Goal: Transaction & Acquisition: Purchase product/service

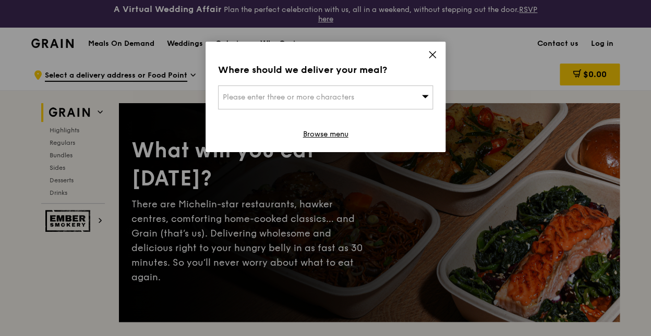
drag, startPoint x: 434, startPoint y: 61, endPoint x: 440, endPoint y: 13, distance: 48.9
click at [434, 59] on icon at bounding box center [431, 54] width 9 height 9
click at [330, 138] on link "Browse menu" at bounding box center [325, 134] width 45 height 10
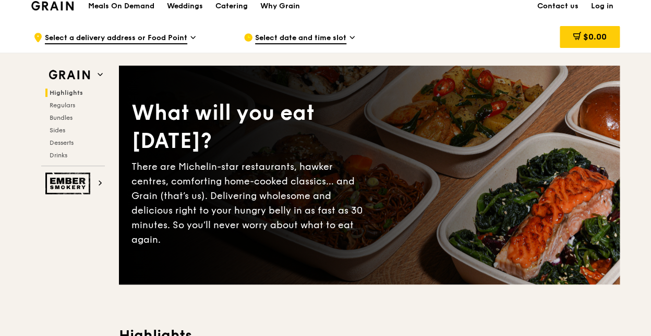
scroll to position [219, 0]
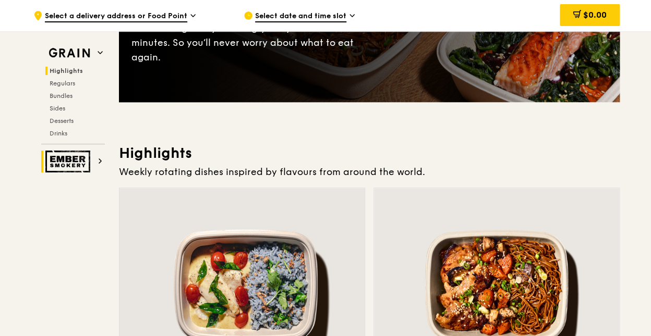
click at [46, 173] on img at bounding box center [69, 162] width 48 height 22
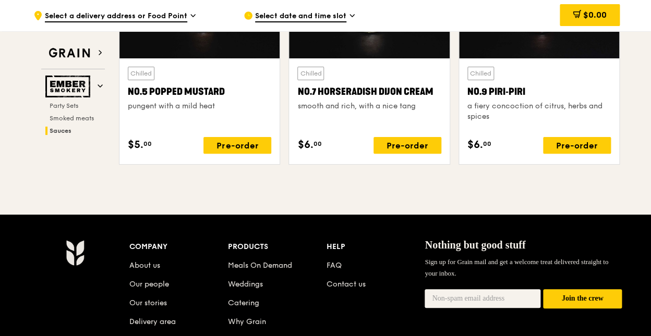
scroll to position [1174, 0]
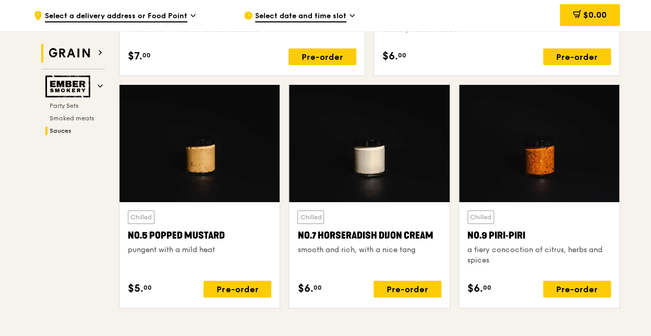
click at [55, 59] on img at bounding box center [69, 53] width 48 height 19
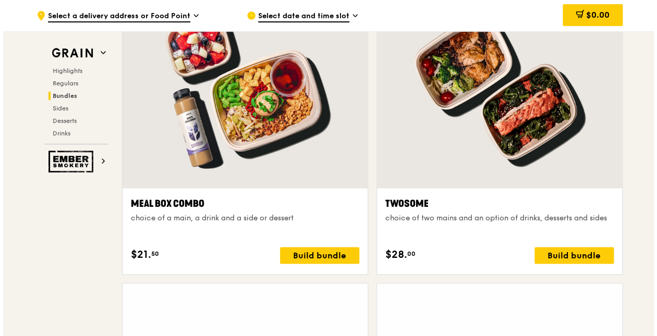
scroll to position [1727, 0]
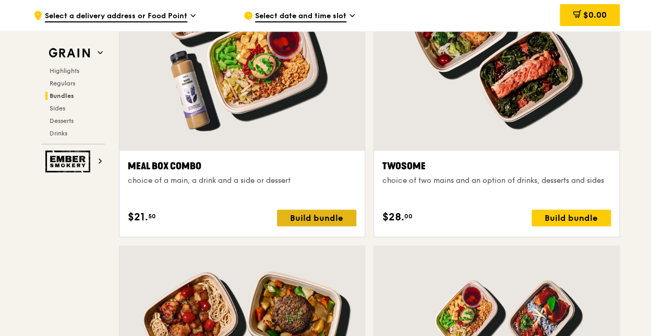
click at [316, 226] on div "Build bundle" at bounding box center [316, 218] width 79 height 17
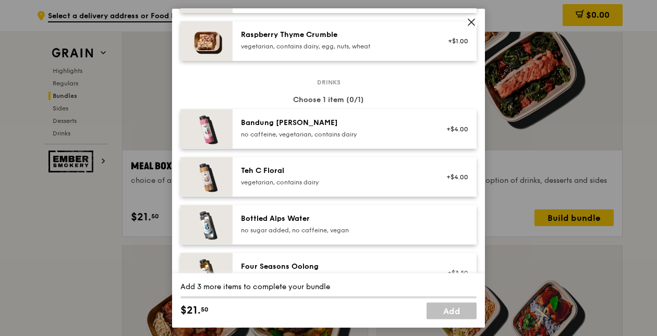
scroll to position [1002, 0]
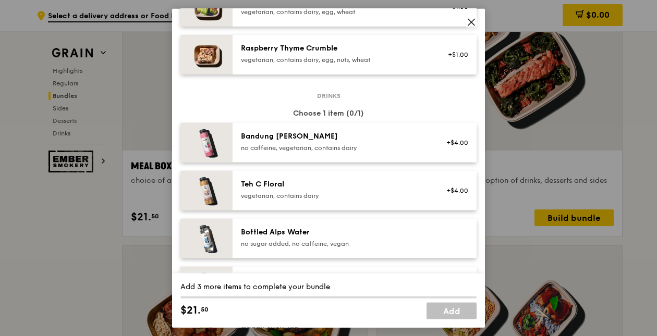
click at [471, 23] on icon at bounding box center [471, 21] width 9 height 9
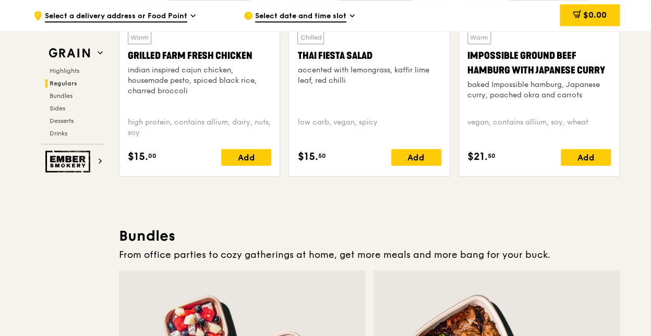
scroll to position [1430, 0]
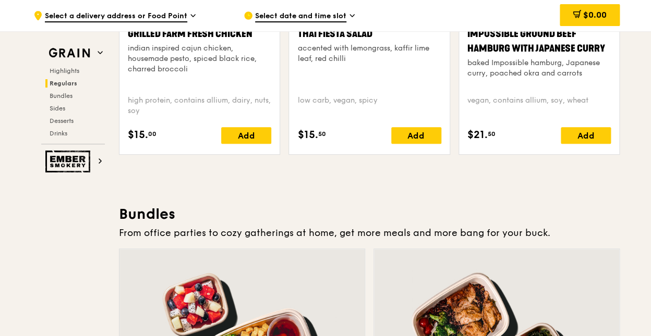
drag, startPoint x: 248, startPoint y: 93, endPoint x: 108, endPoint y: 94, distance: 139.2
click at [128, 41] on div "Grilled Farm Fresh Chicken" at bounding box center [199, 34] width 143 height 15
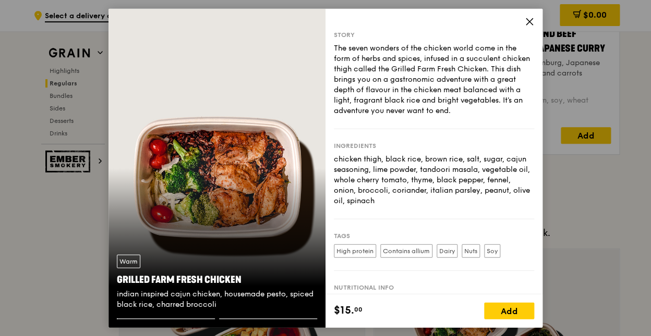
copy div "Grilled Farm Fresh Chicken"
drag, startPoint x: 231, startPoint y: 272, endPoint x: 90, endPoint y: 270, distance: 141.3
click at [108, 270] on div "Warm Grilled Farm Fresh Chicken indian inspired cajun chicken, housemade pesto,…" at bounding box center [216, 283] width 217 height 72
copy div "Grilled Farm Fresh Chicken"
click at [532, 23] on icon at bounding box center [529, 21] width 6 height 6
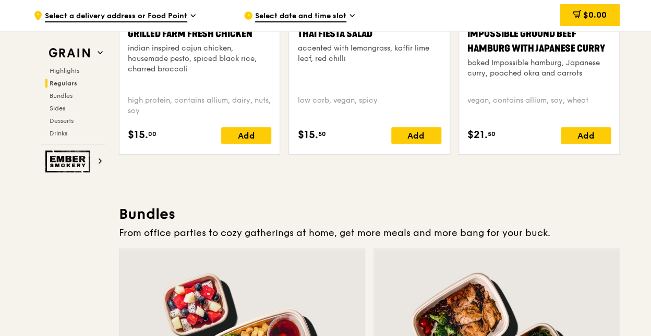
drag, startPoint x: 246, startPoint y: 93, endPoint x: 94, endPoint y: 84, distance: 152.5
click at [119, 83] on div "Warm Grilled Farm Fresh Chicken indian inspired cajun chicken, housemade pesto,…" at bounding box center [199, 12] width 161 height 285
copy div "Grilled Farm Fresh Chicken"
click at [50, 112] on span "Sides" at bounding box center [58, 108] width 17 height 7
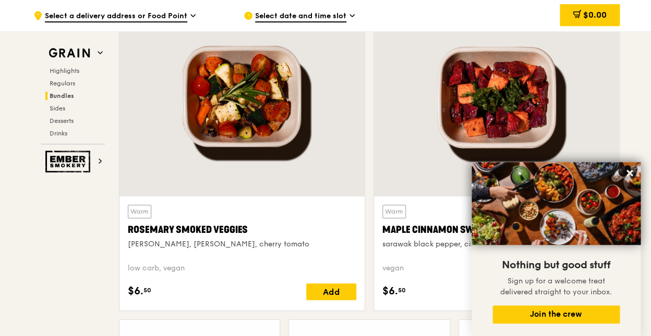
scroll to position [2683, 0]
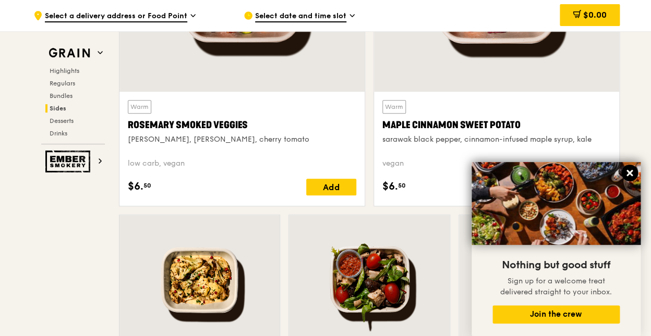
click at [630, 170] on icon at bounding box center [628, 172] width 9 height 9
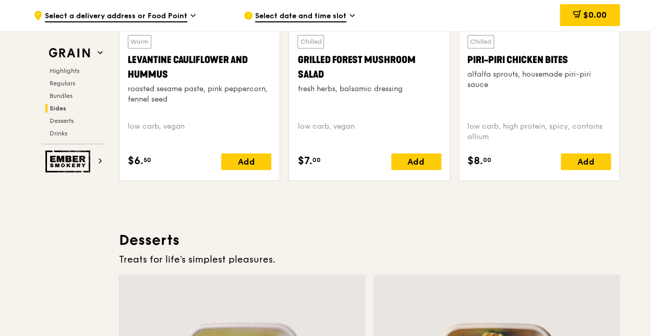
scroll to position [2999, 0]
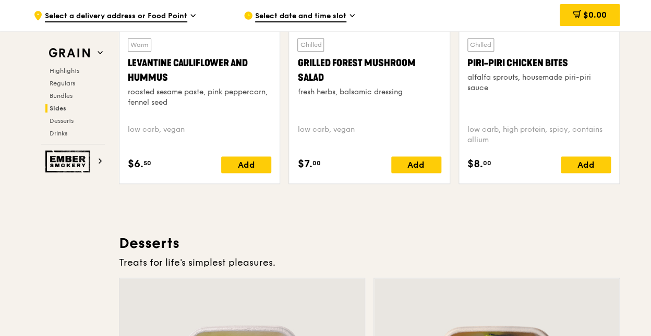
drag, startPoint x: 159, startPoint y: 182, endPoint x: 103, endPoint y: 163, distance: 58.8
click at [119, 164] on div "Warm Levantine Cauliflower and Hummus roasted sesame paste, pink peppercorn, fe…" at bounding box center [199, 107] width 160 height 154
copy div "Levantine Cauliflower and Hummus"
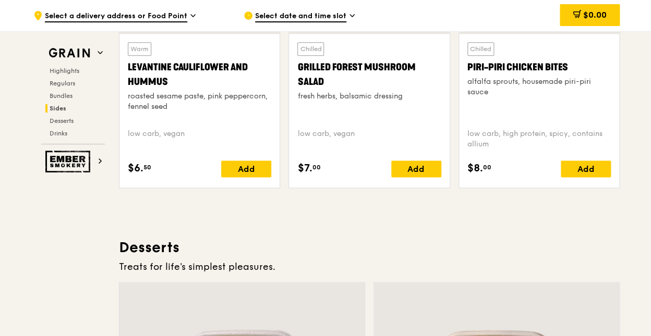
scroll to position [2989, 0]
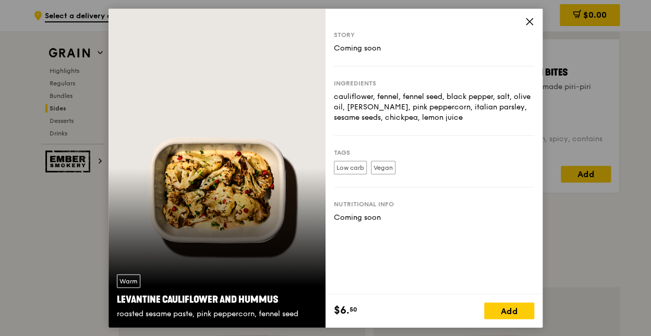
click at [534, 20] on icon at bounding box center [528, 21] width 9 height 9
